Goal: Transaction & Acquisition: Purchase product/service

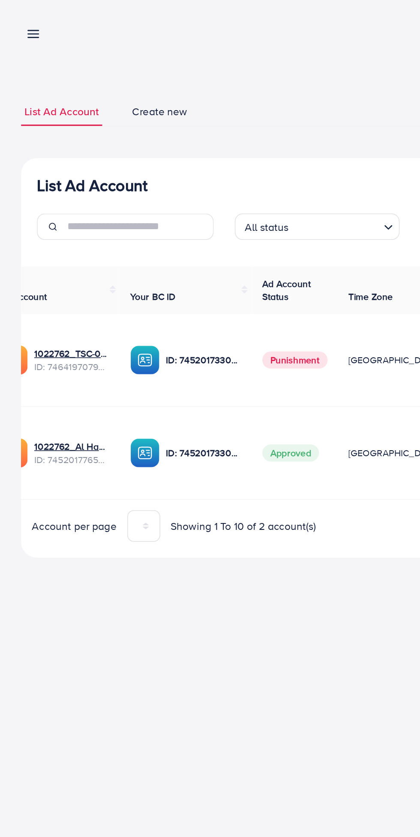
click at [20, 20] on line at bounding box center [21, 20] width 7 height 0
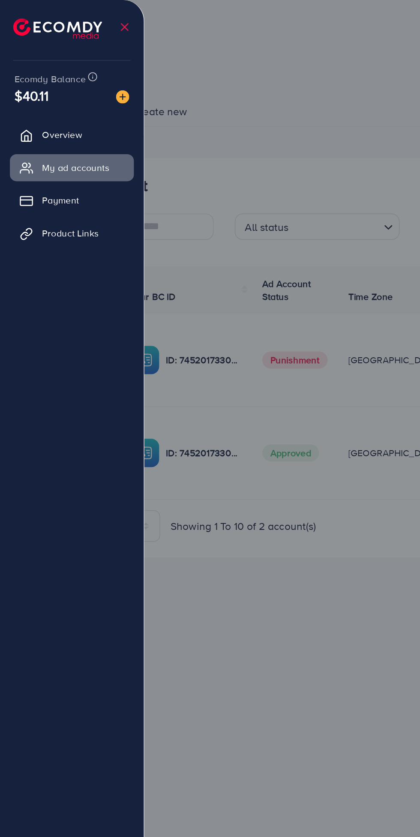
click at [198, 74] on div at bounding box center [210, 502] width 420 height 1004
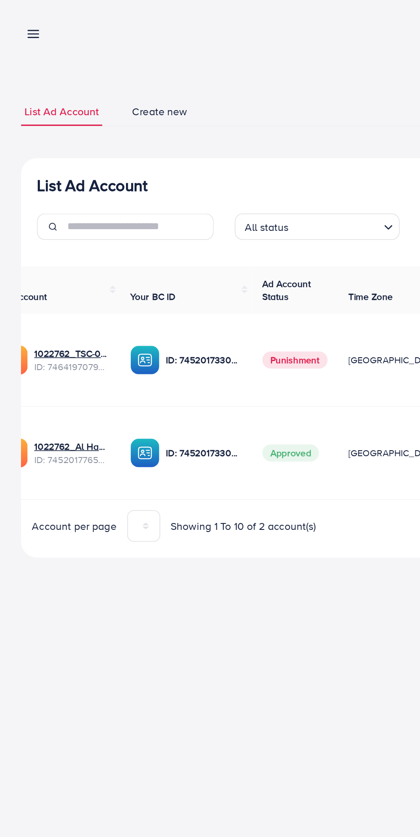
click at [22, 24] on line at bounding box center [21, 24] width 7 height 0
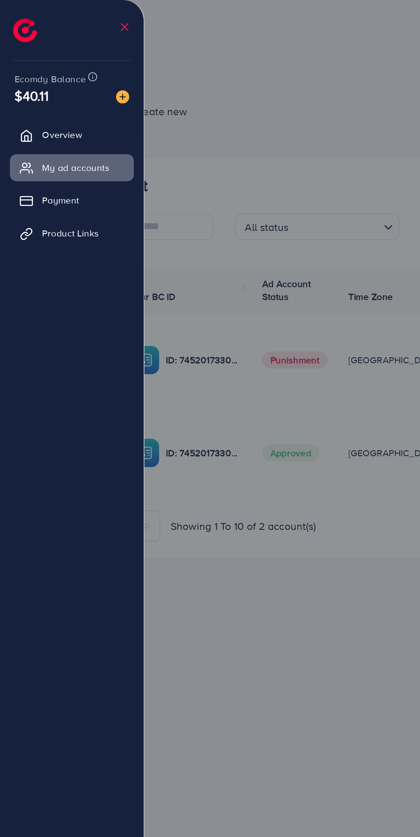
click at [81, 63] on img at bounding box center [79, 63] width 9 height 9
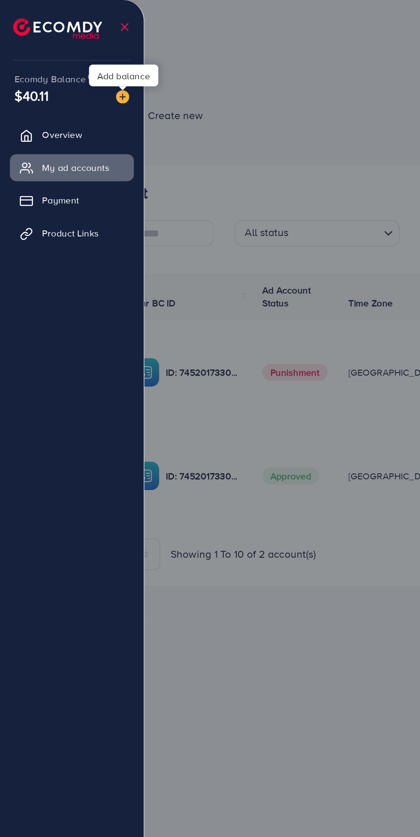
click at [77, 64] on img at bounding box center [79, 63] width 9 height 9
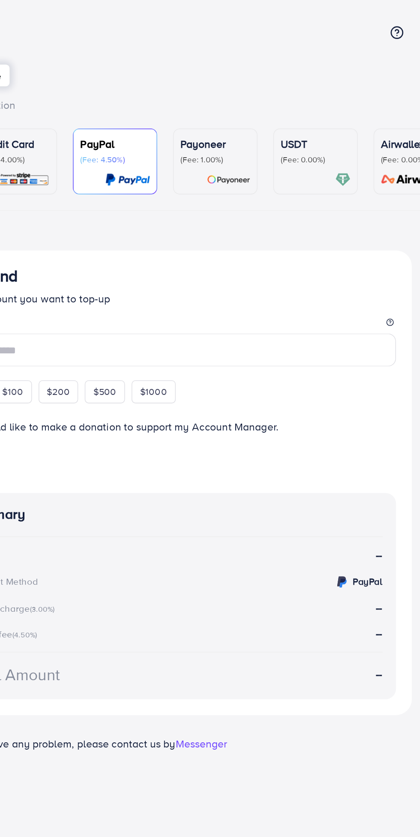
click at [321, 103] on p "(Fee: 0.00%)" at bounding box center [301, 103] width 45 height 7
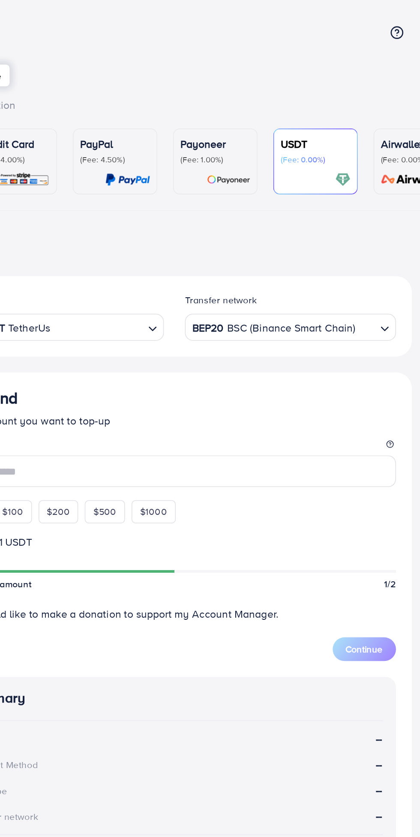
click at [302, 99] on div "USDT (Fee: 0.00%)" at bounding box center [301, 97] width 45 height 19
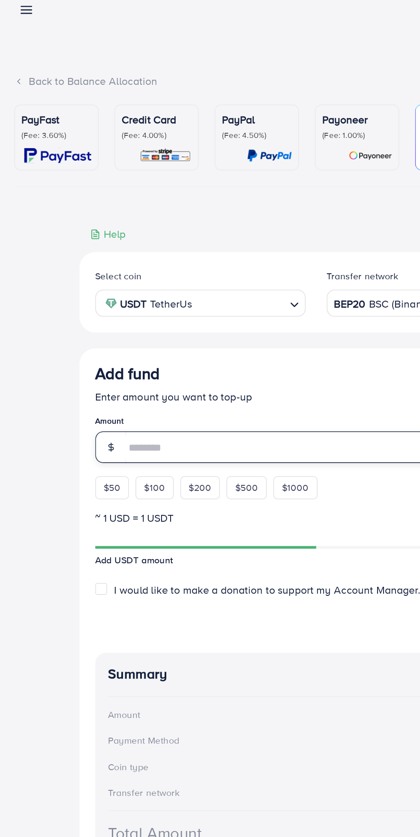
click at [157, 312] on input "number" at bounding box center [220, 306] width 268 height 21
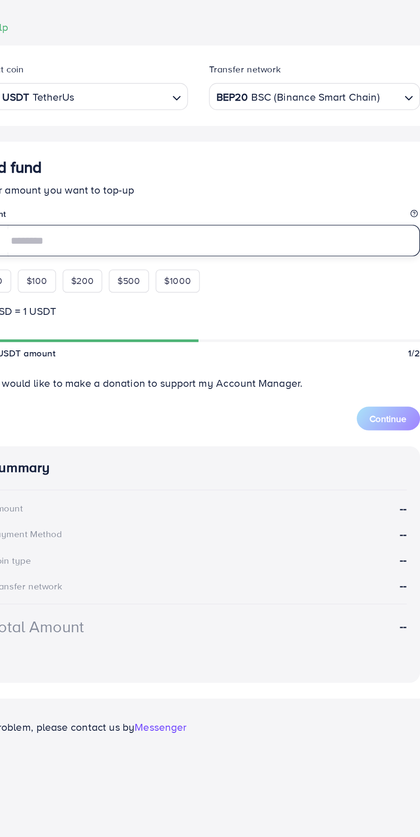
type input "**"
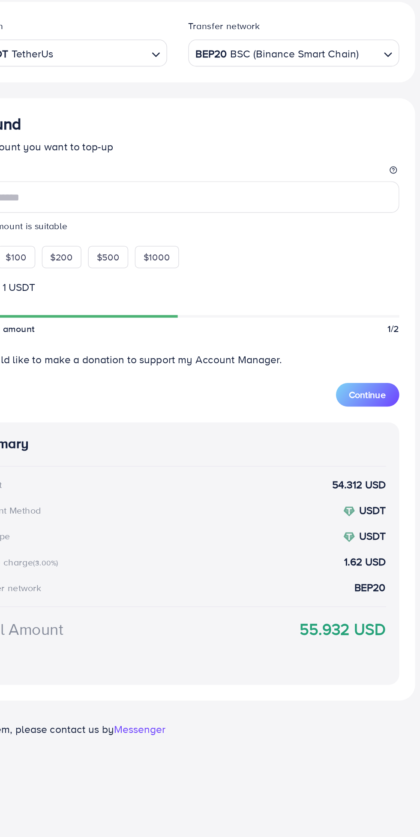
click at [345, 441] on button "Continue" at bounding box center [333, 434] width 41 height 15
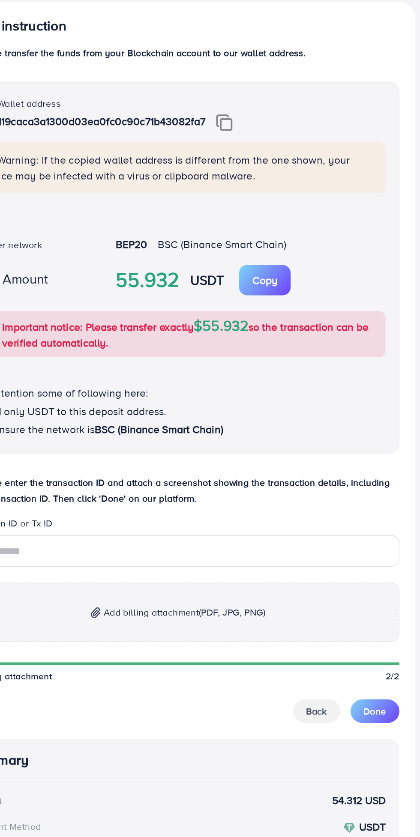
scroll to position [62, 0]
